Goal: Information Seeking & Learning: Learn about a topic

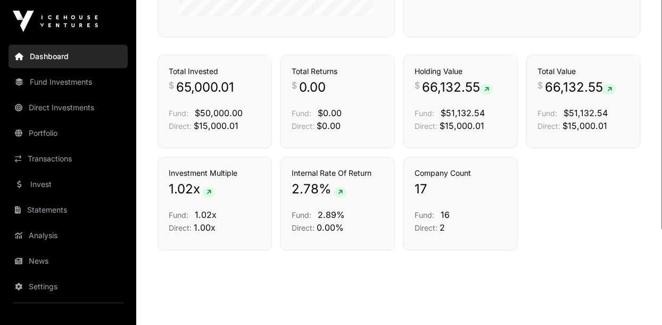
scroll to position [552, 0]
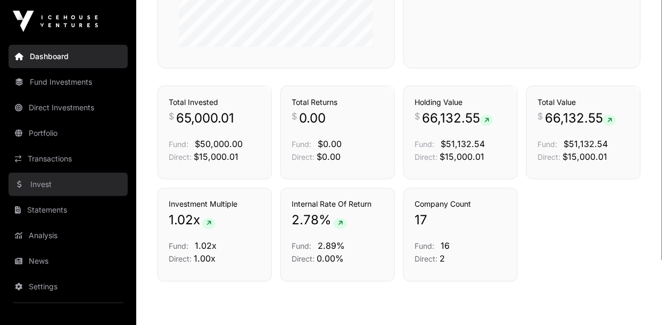
click at [30, 185] on link "Invest" at bounding box center [68, 184] width 119 height 23
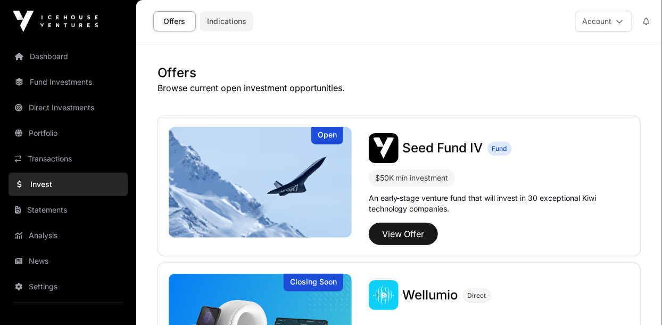
click at [230, 27] on link "Indications" at bounding box center [226, 21] width 53 height 20
click at [233, 17] on link "Indications" at bounding box center [226, 21] width 53 height 20
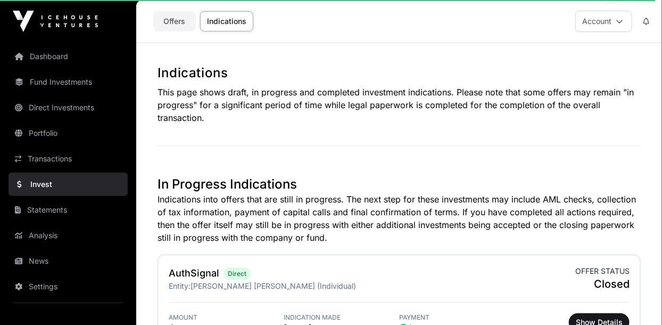
click at [174, 26] on link "Offers" at bounding box center [174, 21] width 43 height 20
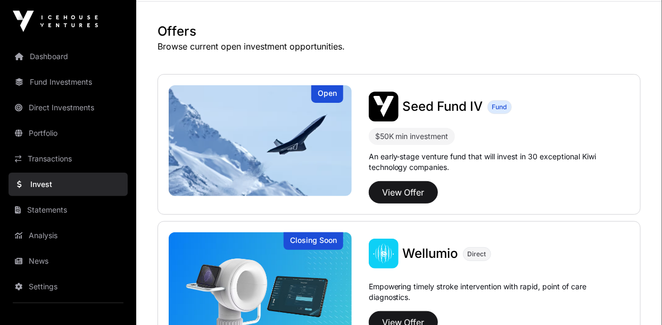
scroll to position [47, 0]
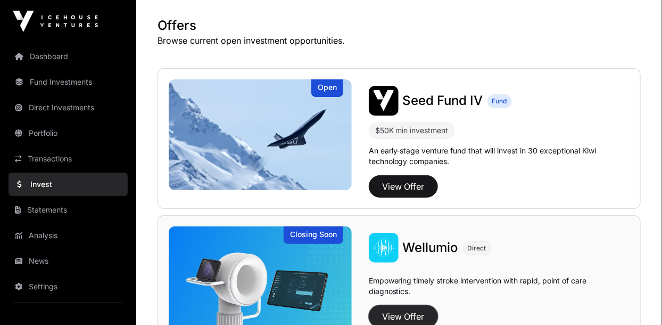
click at [384, 315] on button "View Offer" at bounding box center [403, 316] width 69 height 22
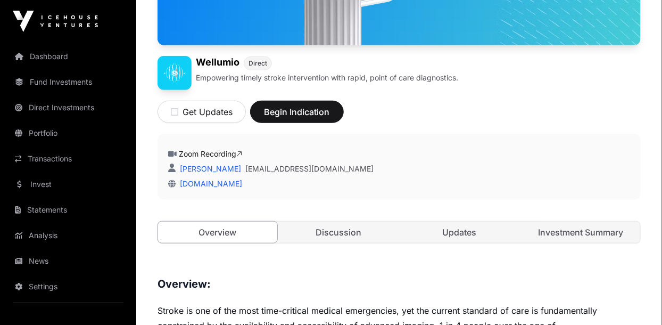
scroll to position [283, 0]
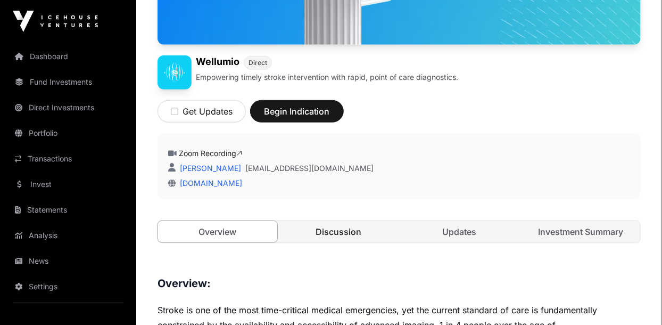
click at [319, 230] on link "Discussion" at bounding box center [339, 231] width 119 height 21
click at [328, 237] on link "Discussion" at bounding box center [339, 231] width 119 height 21
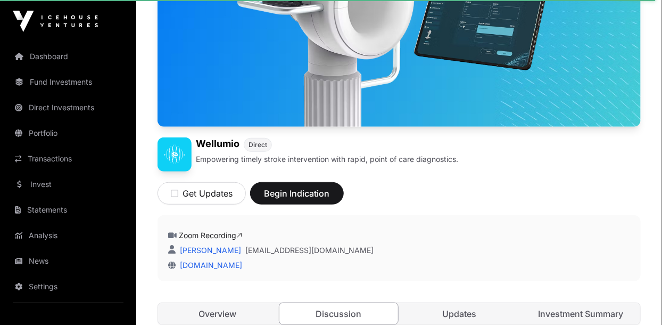
scroll to position [204, 0]
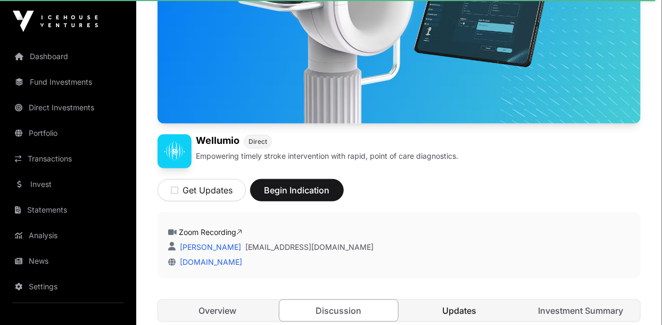
click at [476, 320] on link "Updates" at bounding box center [459, 310] width 119 height 21
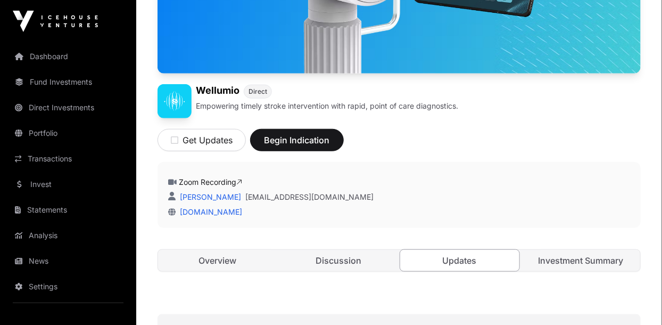
scroll to position [258, 0]
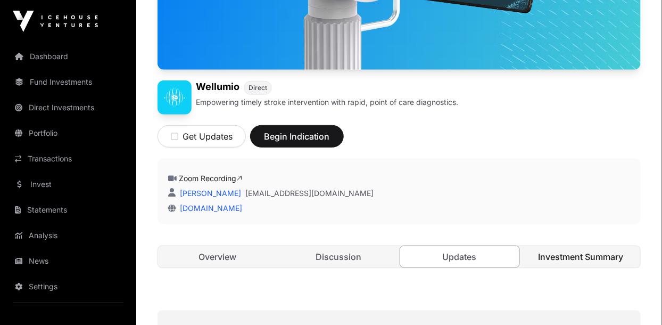
click at [571, 256] on link "Investment Summary" at bounding box center [581, 256] width 119 height 21
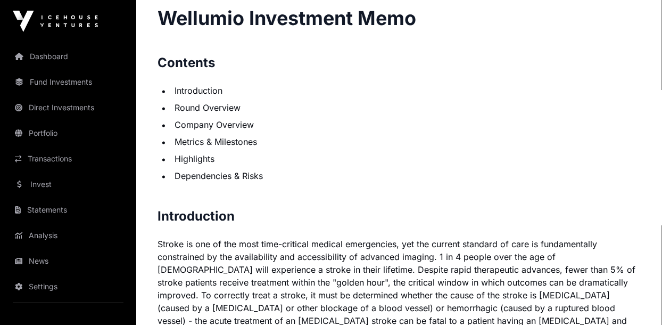
scroll to position [728, 0]
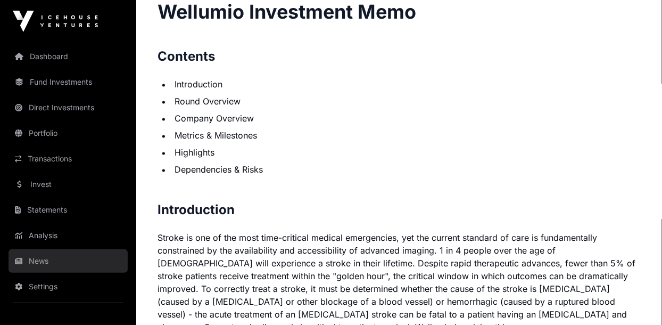
click at [36, 259] on link "News" at bounding box center [68, 260] width 119 height 23
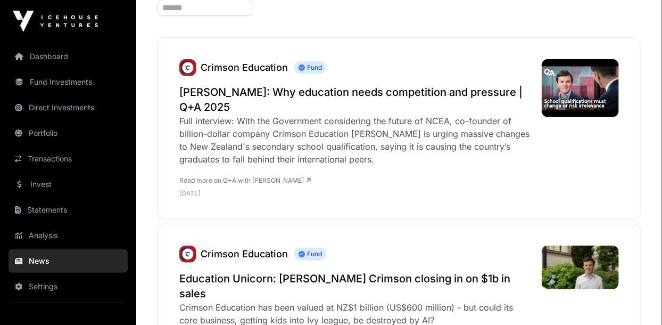
scroll to position [161, 0]
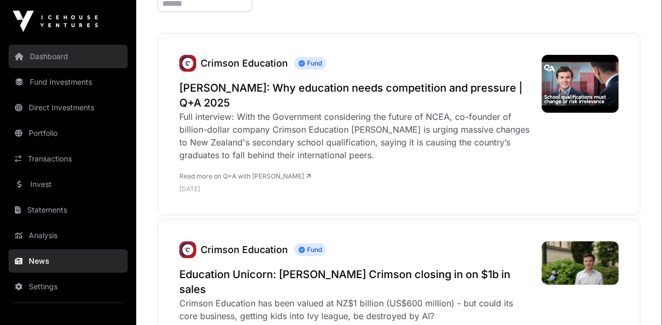
click at [37, 62] on link "Dashboard" at bounding box center [68, 56] width 119 height 23
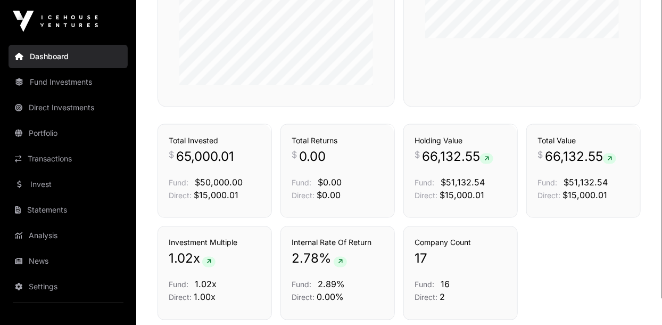
scroll to position [505, 0]
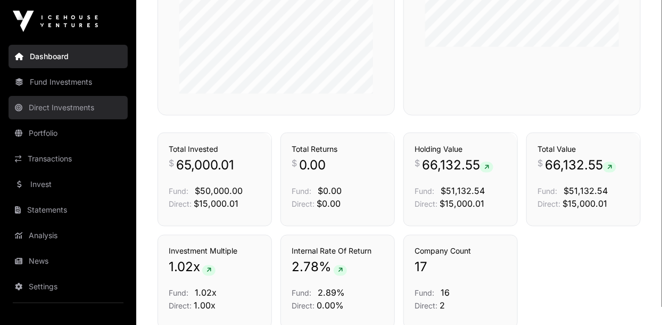
click at [38, 114] on link "Direct Investments" at bounding box center [68, 107] width 119 height 23
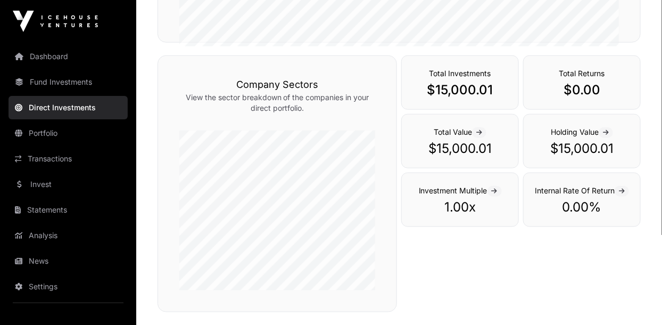
scroll to position [358, 0]
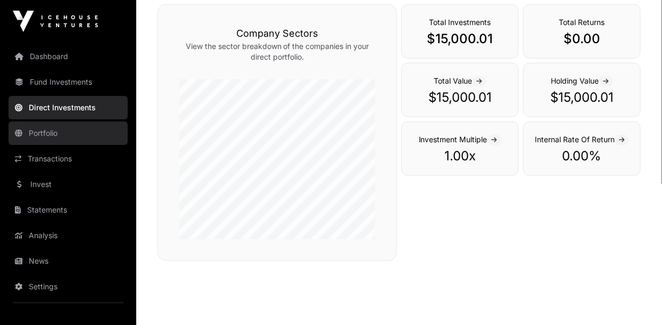
click at [36, 141] on link "Portfolio" at bounding box center [68, 132] width 119 height 23
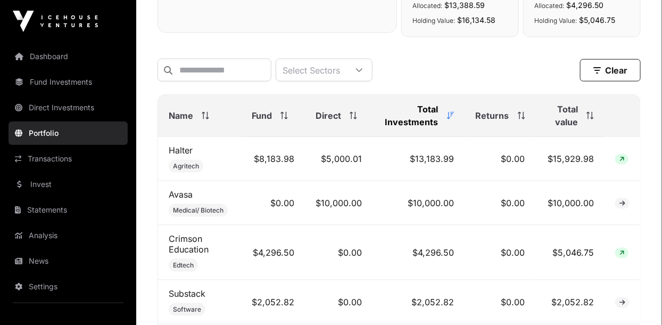
scroll to position [397, 0]
